Goal: Register for event/course

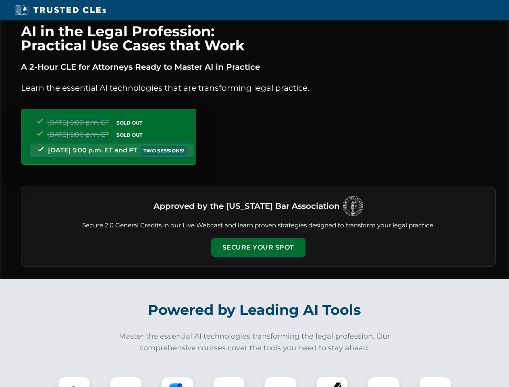
click at [258, 248] on button "Secure Your Spot" at bounding box center [258, 247] width 94 height 19
click at [74, 382] on img at bounding box center [74, 392] width 23 height 23
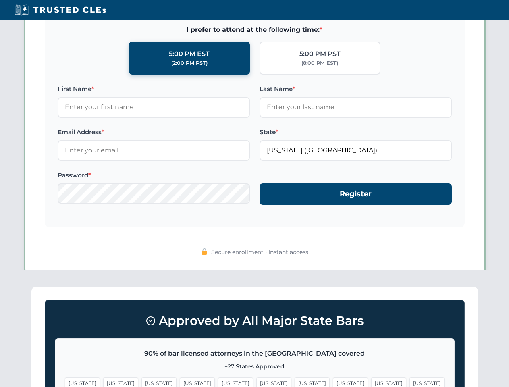
click at [295, 382] on span "[US_STATE]" at bounding box center [312, 384] width 35 height 12
click at [372, 382] on span "[US_STATE]" at bounding box center [389, 384] width 35 height 12
